Goal: Task Accomplishment & Management: Manage account settings

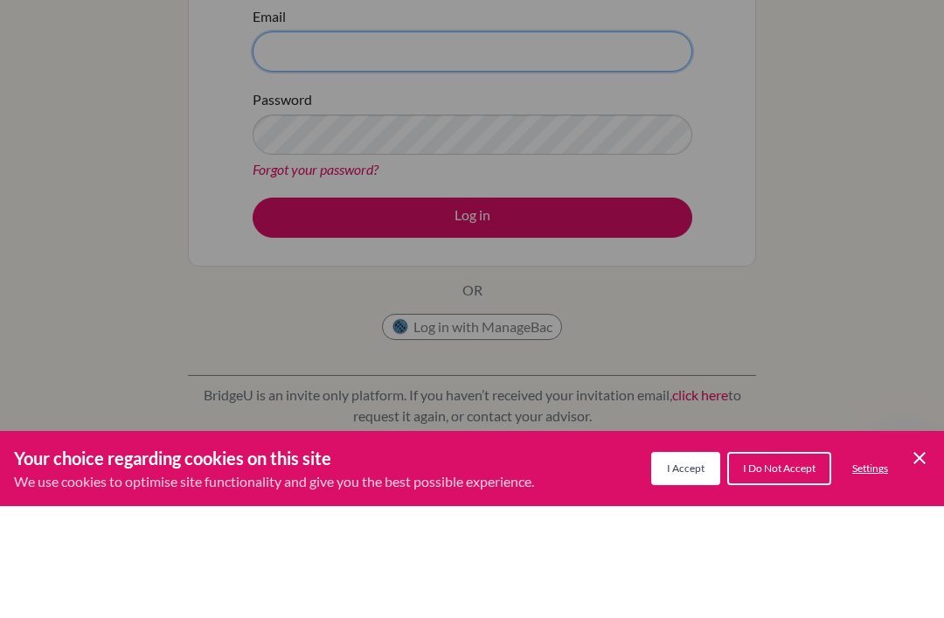
type input "[EMAIL_ADDRESS][DOMAIN_NAME]"
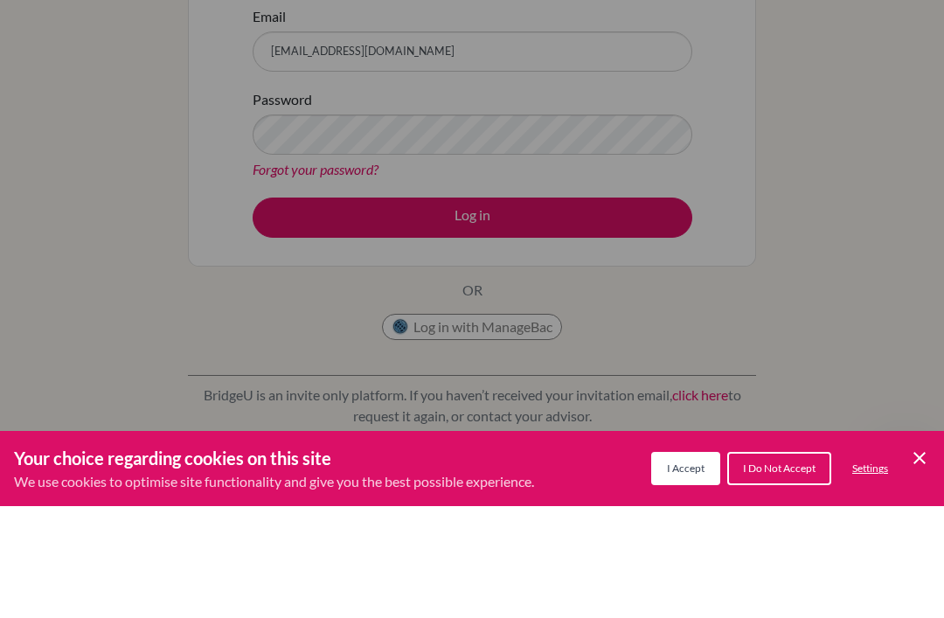
click at [472, 329] on button "Log in" at bounding box center [473, 329] width 440 height 40
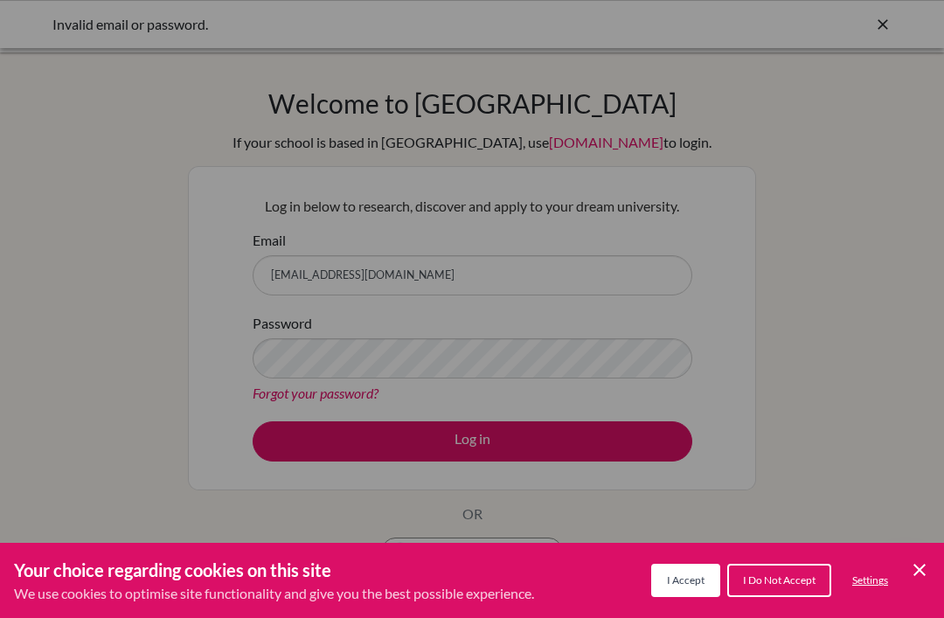
click at [698, 576] on span "I Accept" at bounding box center [686, 579] width 38 height 13
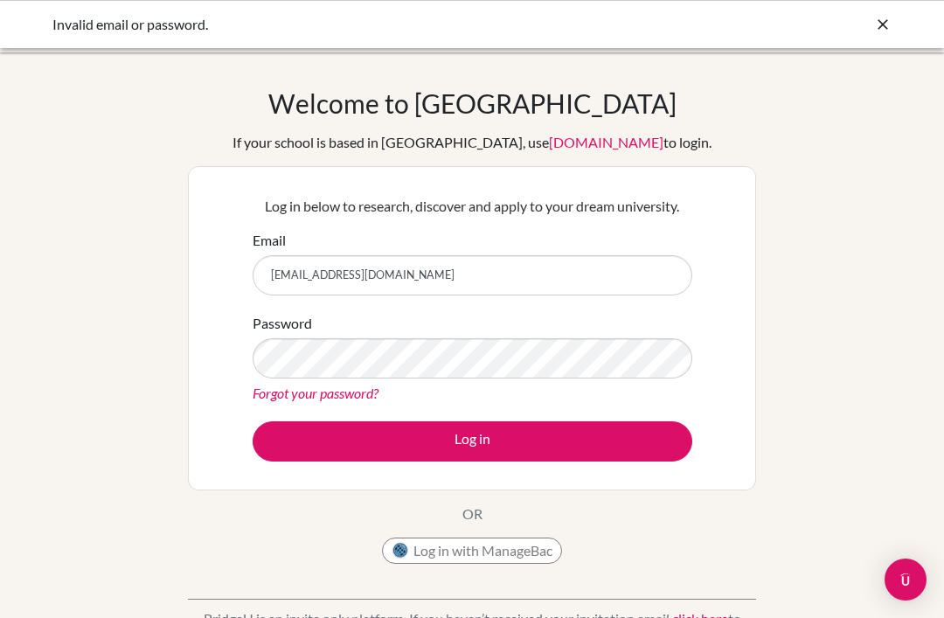
click at [632, 452] on button "Log in" at bounding box center [473, 441] width 440 height 40
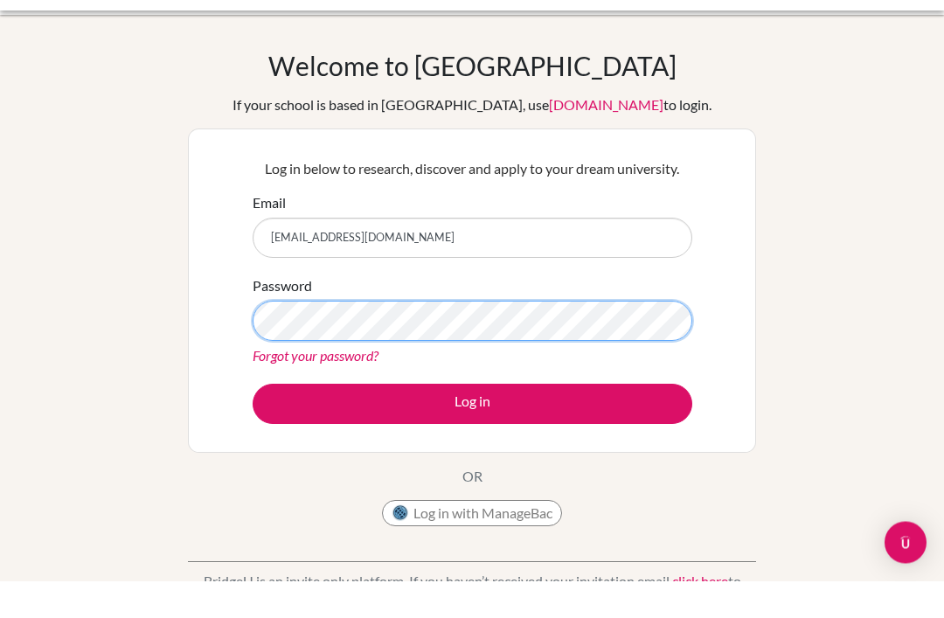
scroll to position [38, 0]
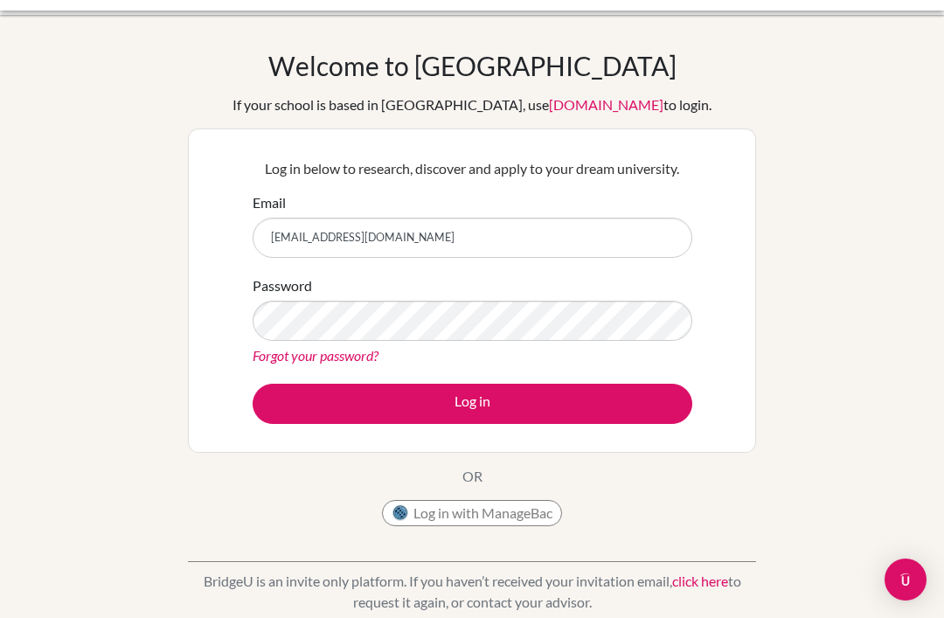
click at [520, 522] on button "Log in with ManageBac" at bounding box center [472, 513] width 180 height 26
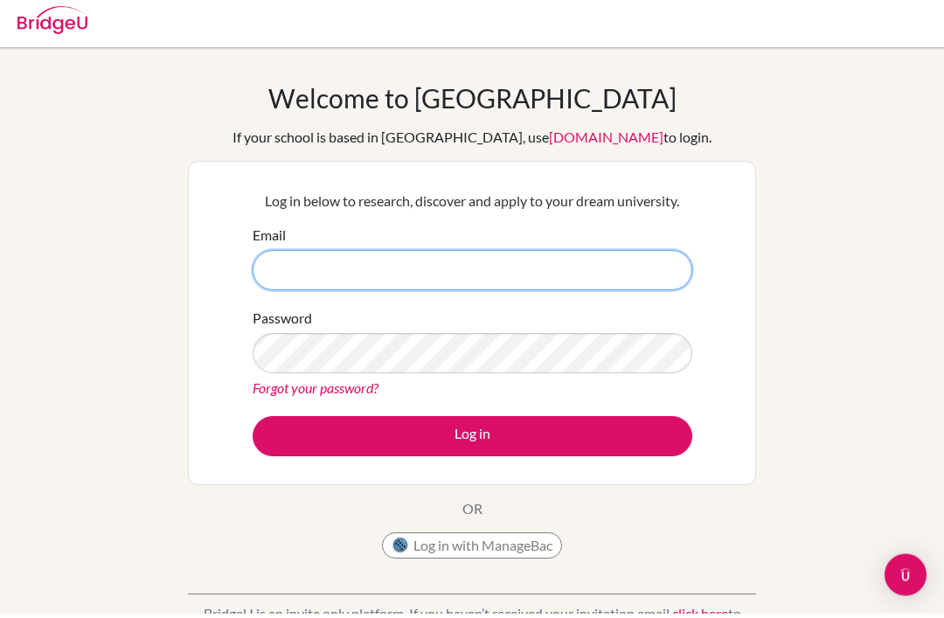
type input "[EMAIL_ADDRESS][DOMAIN_NAME]"
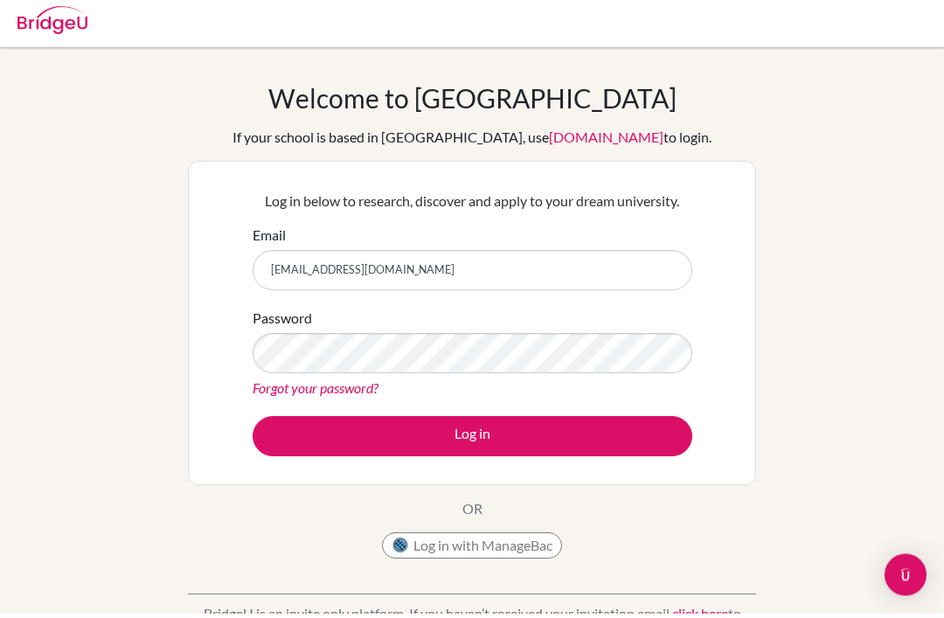
scroll to position [5, 0]
click at [658, 440] on button "Log in" at bounding box center [473, 436] width 440 height 40
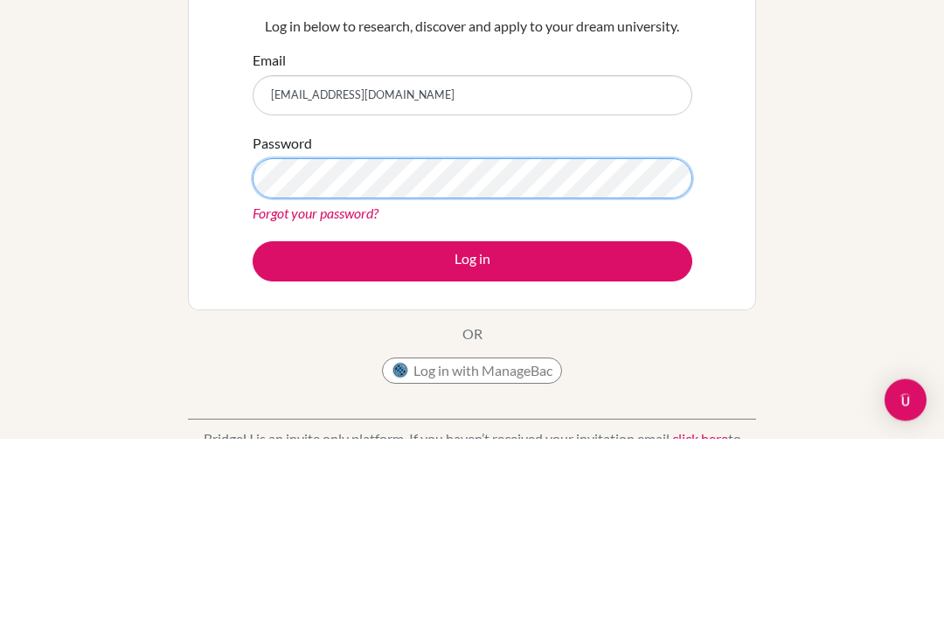
scroll to position [180, 0]
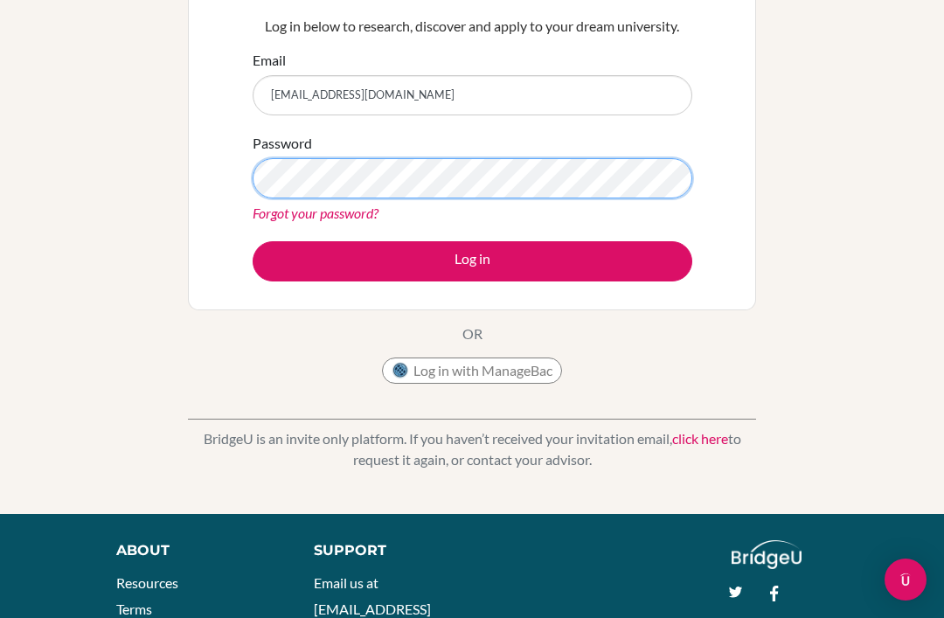
click at [472, 260] on button "Log in" at bounding box center [473, 261] width 440 height 40
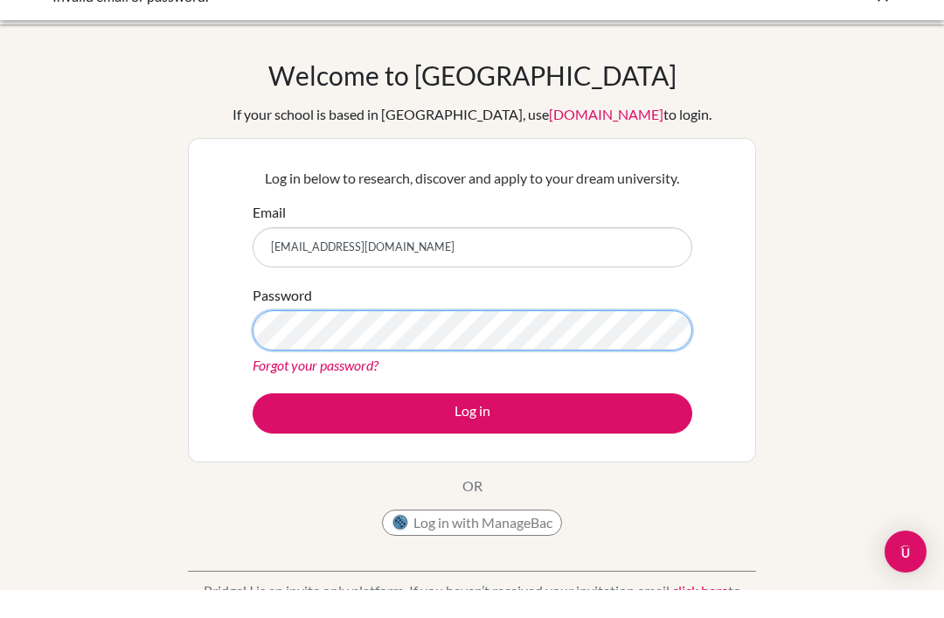
scroll to position [28, 0]
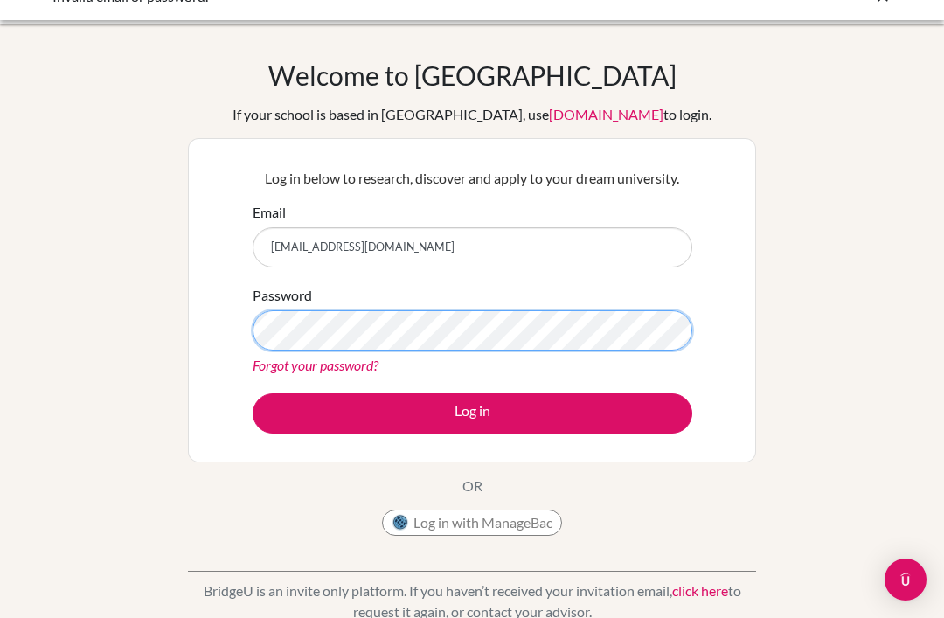
click at [472, 412] on button "Log in" at bounding box center [473, 413] width 440 height 40
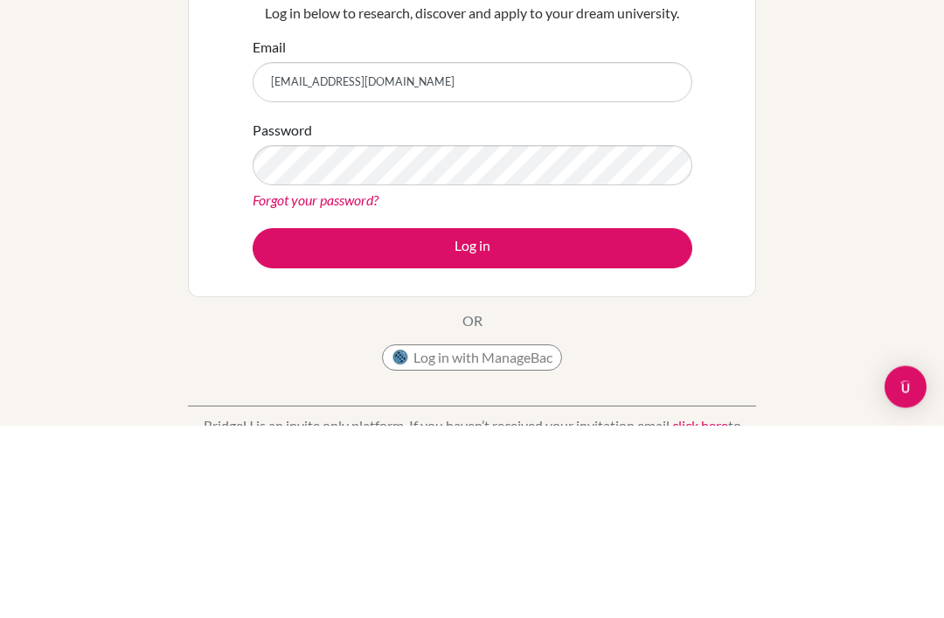
click at [534, 572] on div "BridgeU is an invite only platform. If you haven’t received your invitation ema…" at bounding box center [472, 615] width 568 height 87
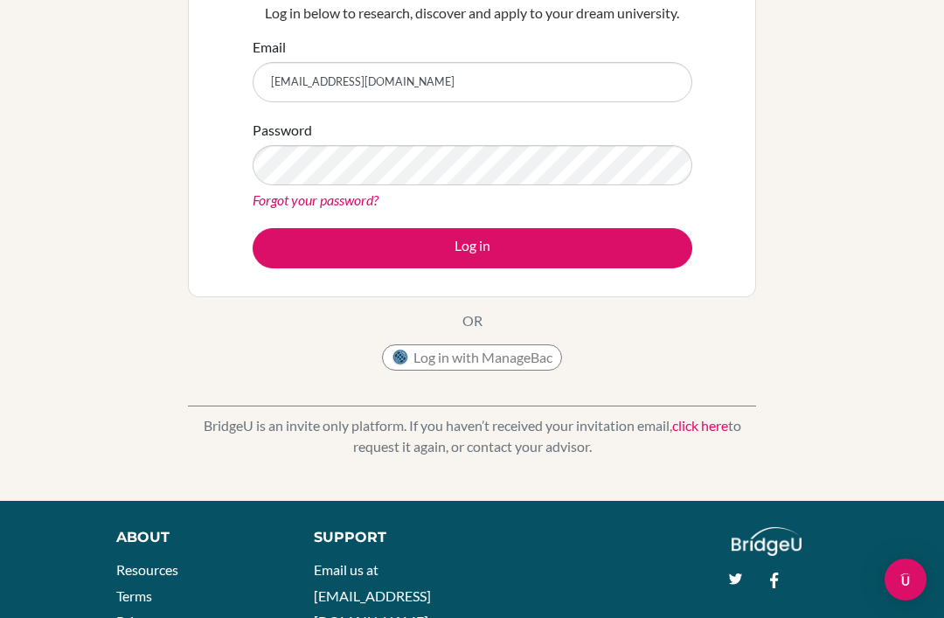
click at [548, 358] on button "Log in with ManageBac" at bounding box center [472, 357] width 180 height 26
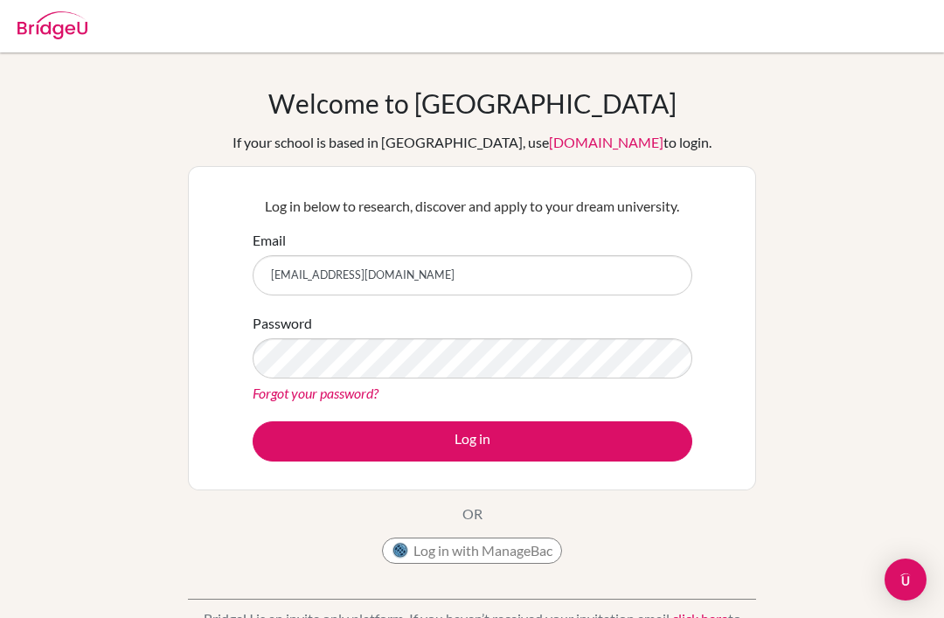
scroll to position [47, 0]
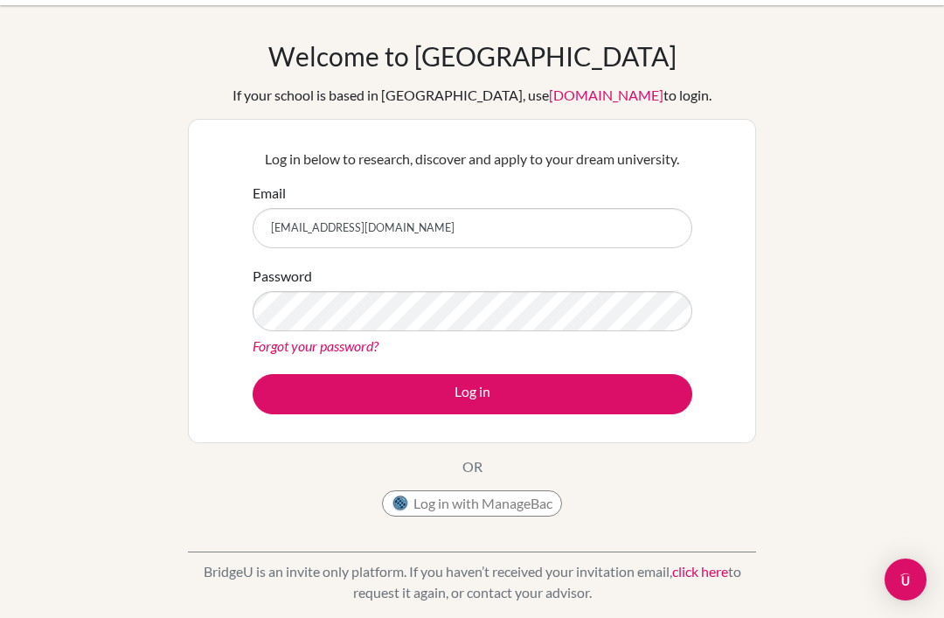
click at [711, 566] on link "click here" at bounding box center [700, 571] width 56 height 17
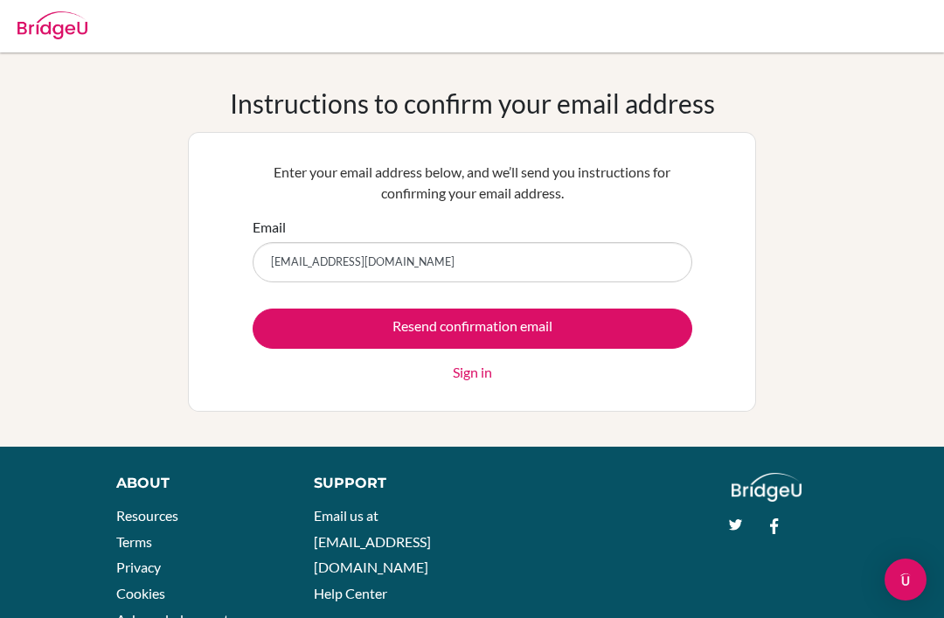
type input "[EMAIL_ADDRESS][DOMAIN_NAME]"
click at [661, 329] on input "Resend confirmation email" at bounding box center [473, 328] width 440 height 40
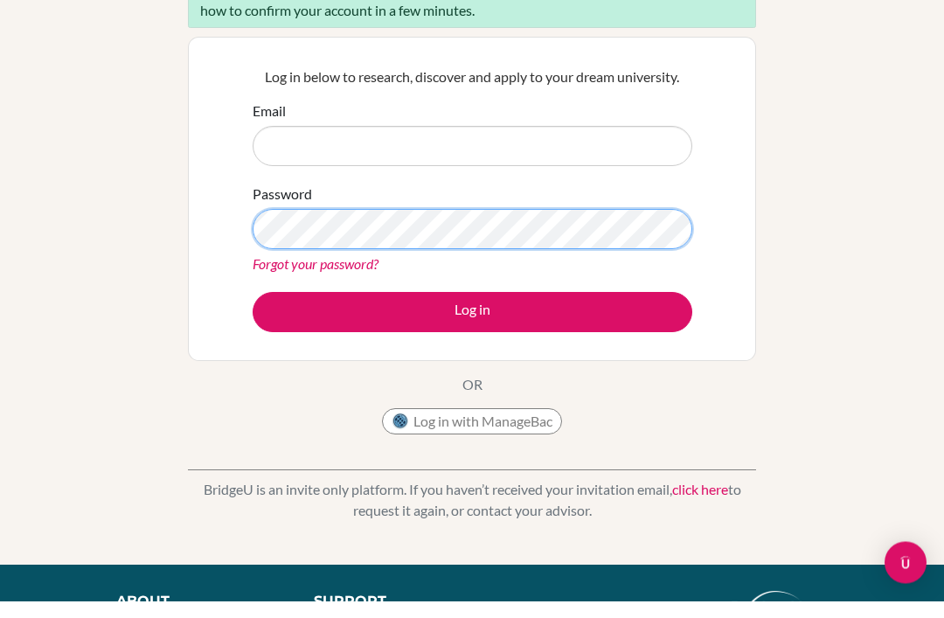
scroll to position [17, 0]
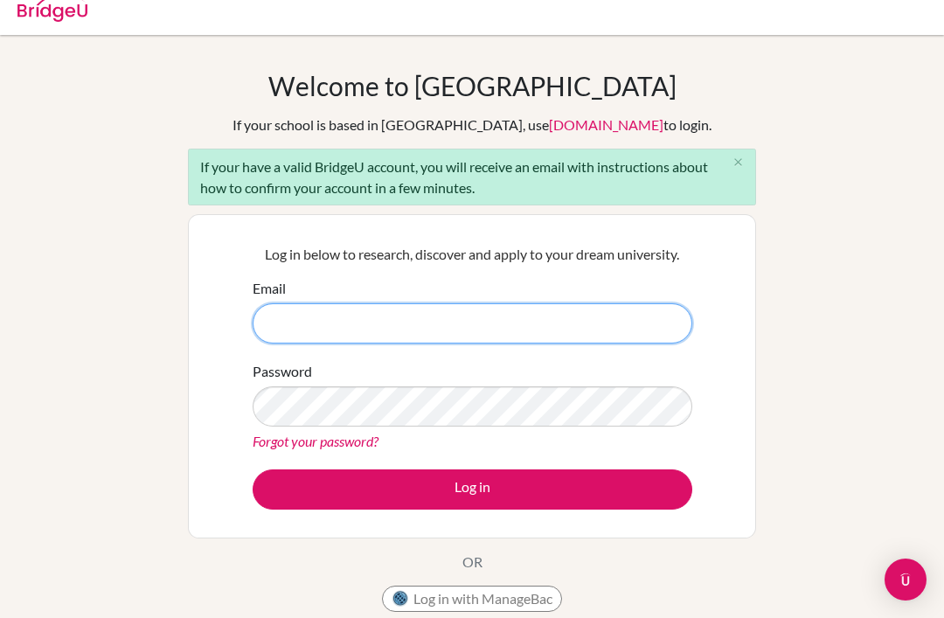
click at [631, 337] on input "Email" at bounding box center [473, 323] width 440 height 40
type input "diab210317@diabstudents.com"
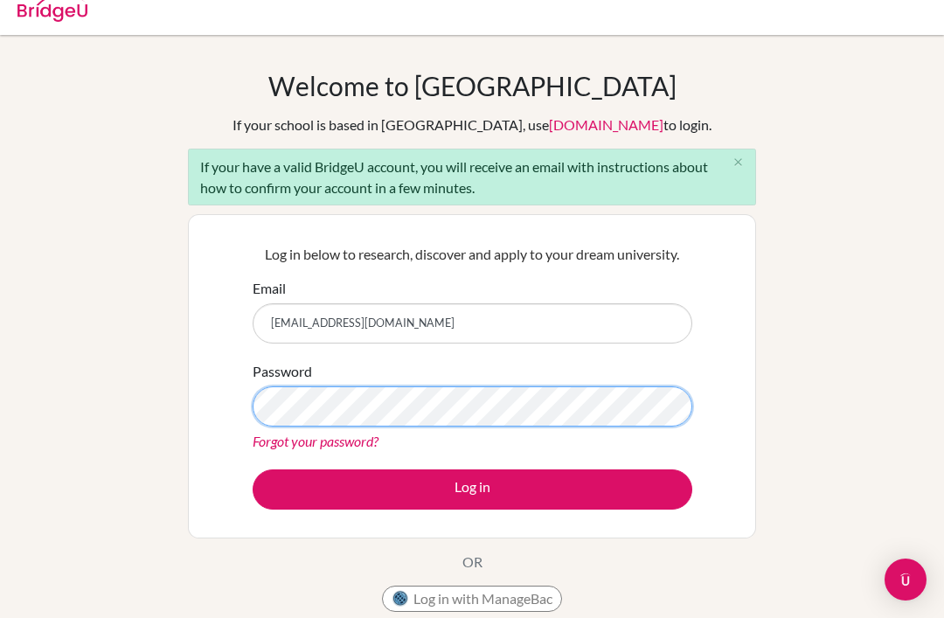
click at [472, 489] on button "Log in" at bounding box center [473, 489] width 440 height 40
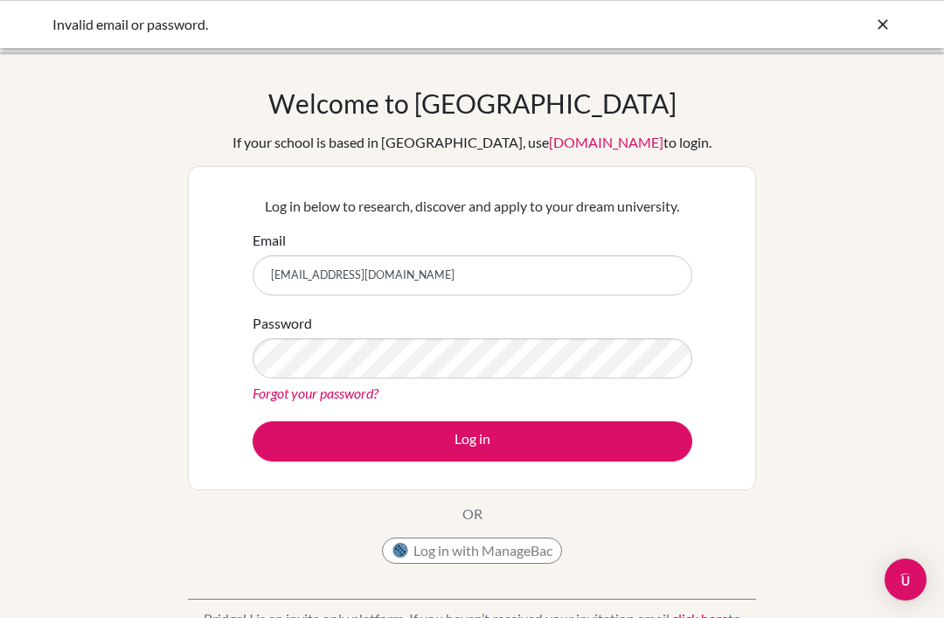
click at [647, 426] on button "Log in" at bounding box center [473, 441] width 440 height 40
